Goal: Task Accomplishment & Management: Manage account settings

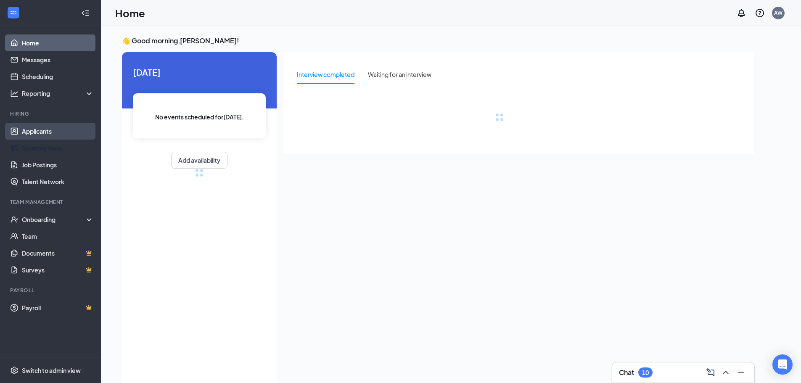
click at [62, 135] on link "Applicants" at bounding box center [58, 131] width 72 height 17
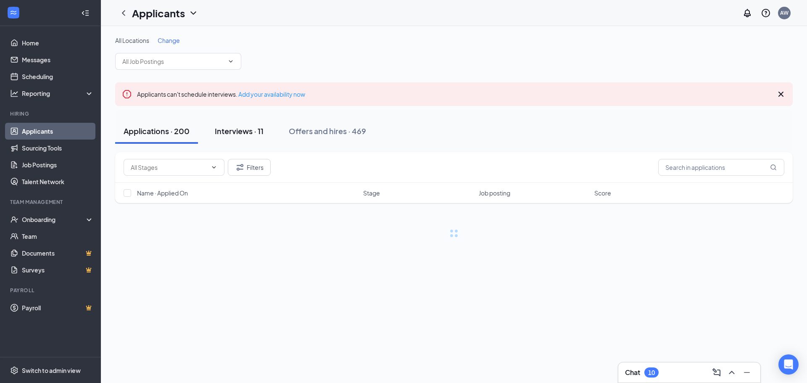
click at [237, 125] on button "Interviews · 11" at bounding box center [239, 131] width 66 height 25
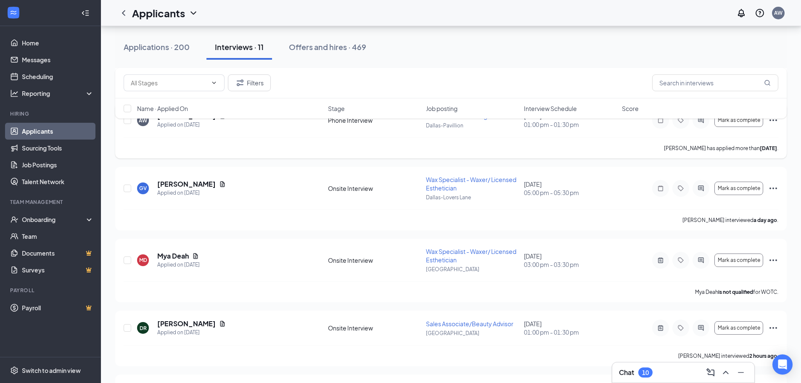
scroll to position [420, 0]
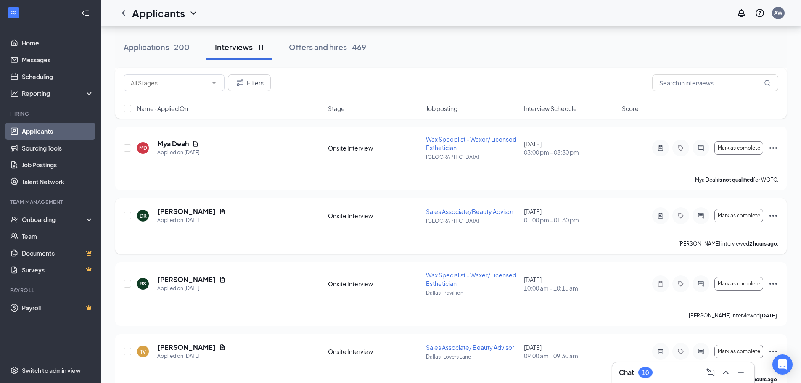
click at [772, 217] on icon "Ellipses" at bounding box center [773, 216] width 10 height 10
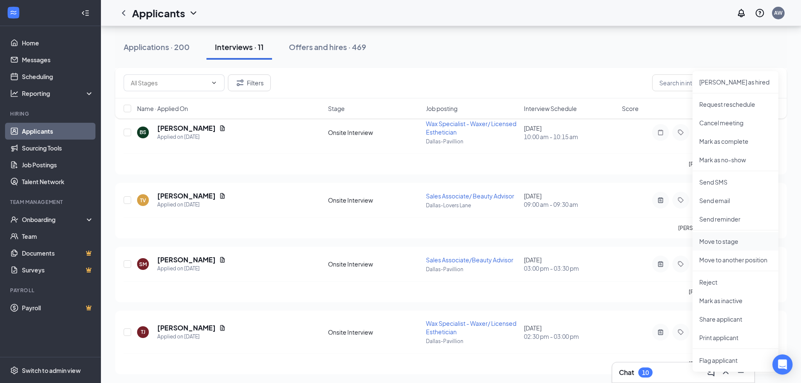
scroll to position [573, 0]
click at [733, 301] on p "Mark as inactive" at bounding box center [735, 299] width 72 height 8
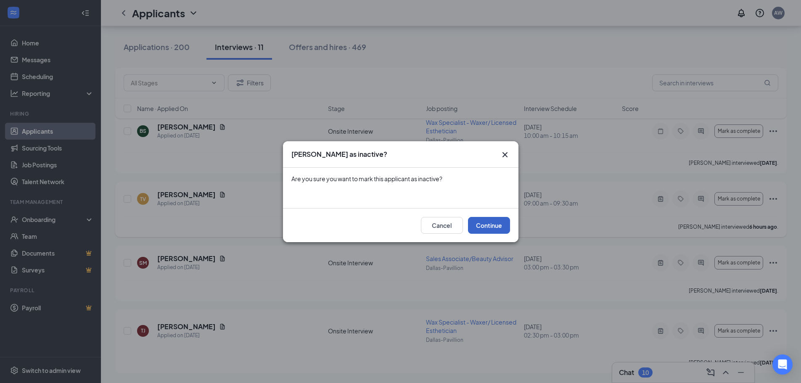
click at [491, 228] on button "Continue" at bounding box center [489, 225] width 42 height 17
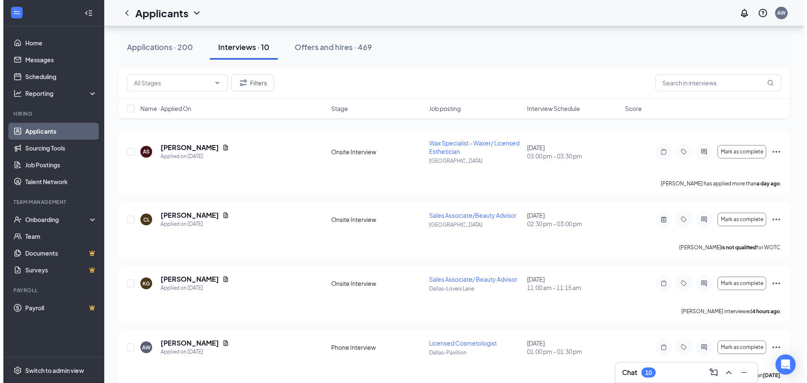
scroll to position [137, 0]
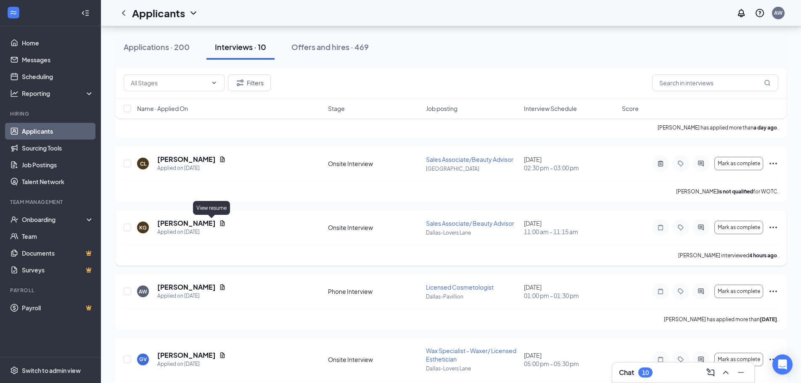
click at [220, 223] on icon "Document" at bounding box center [222, 222] width 5 height 5
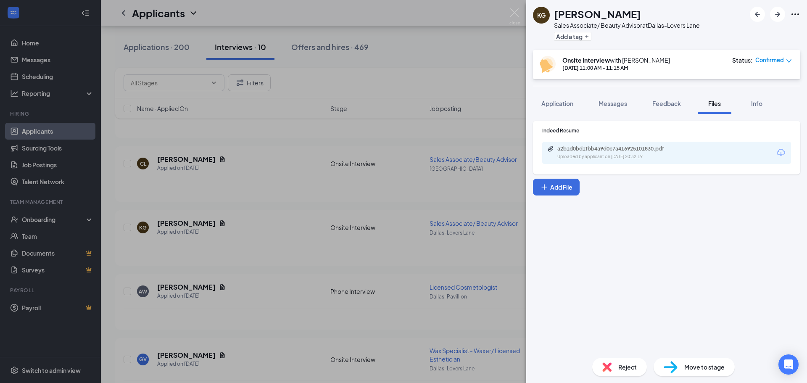
click at [640, 164] on div "a2b1d0bd1fbb4a9d0c7a416925101830.pdf Uploaded by applicant on [DATE] 20:32:19" at bounding box center [666, 153] width 249 height 22
click at [635, 154] on div "Uploaded by applicant on [DATE] 20:32:19" at bounding box center [620, 156] width 126 height 7
click at [628, 149] on div "a2b1d0bd1fbb4a9d0c7a416925101830.pdf" at bounding box center [616, 148] width 118 height 7
